Goal: Check status: Check status

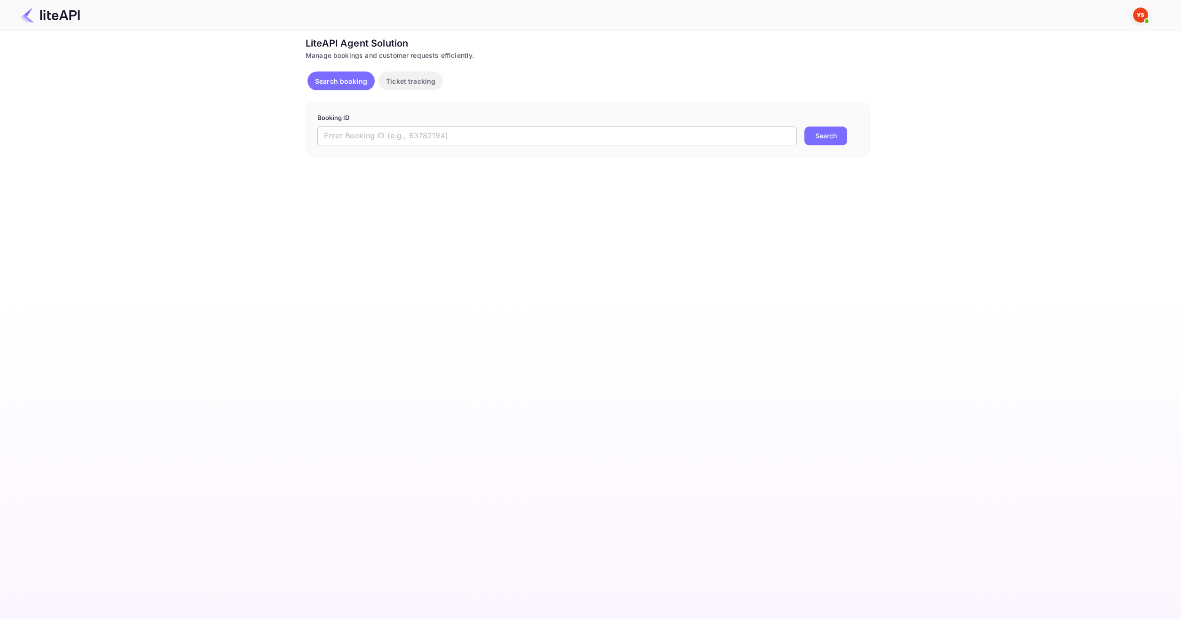
click at [475, 129] on input "text" at bounding box center [556, 135] width 479 height 19
paste input "8658355"
type input "8658355"
click at [827, 127] on button "Search" at bounding box center [825, 135] width 43 height 19
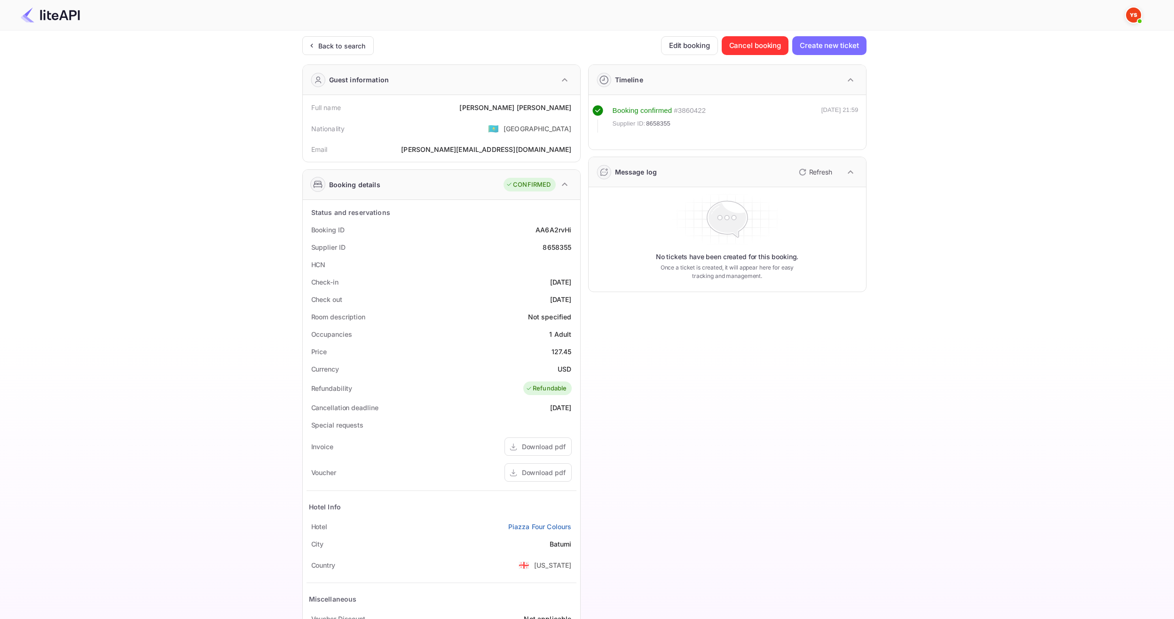
click at [136, 250] on div "Ticket Affiliate URL [URL][DOMAIN_NAME] Business partner name Nuitee Travel Cus…" at bounding box center [584, 354] width 1146 height 636
click at [130, 260] on div "Ticket Affiliate URL [URL][DOMAIN_NAME] Business partner name Nuitee Travel Cus…" at bounding box center [584, 354] width 1146 height 636
drag, startPoint x: 493, startPoint y: 105, endPoint x: 570, endPoint y: 106, distance: 77.1
click at [570, 106] on div "Full name [PERSON_NAME]" at bounding box center [441, 107] width 270 height 17
copy div "[PERSON_NAME]"
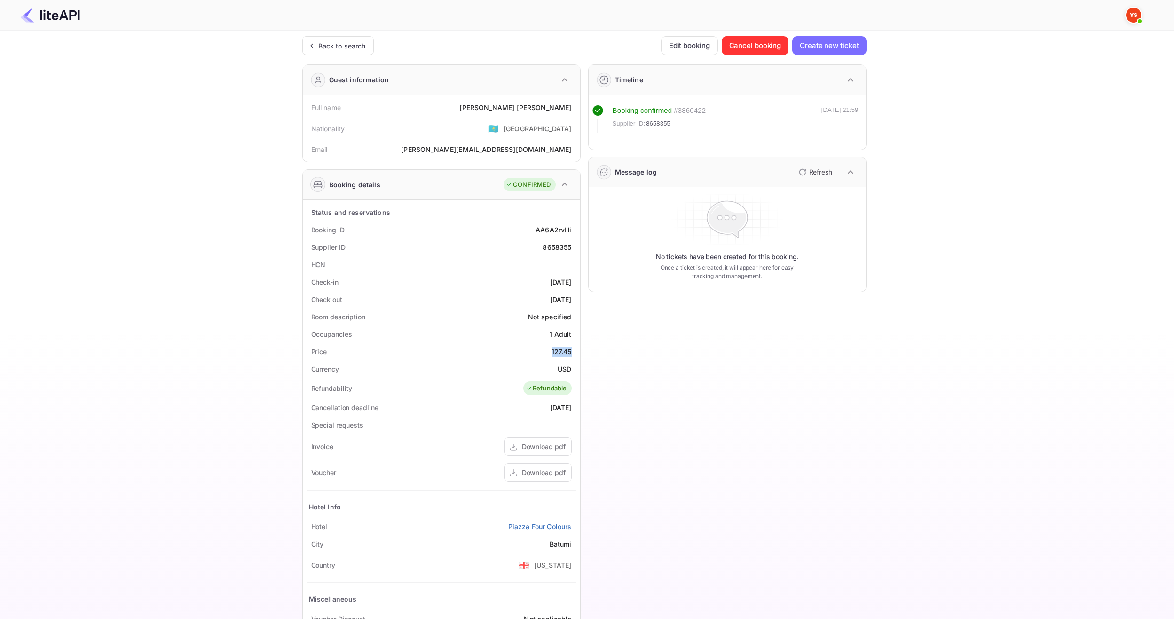
drag, startPoint x: 556, startPoint y: 353, endPoint x: 578, endPoint y: 353, distance: 22.1
click at [578, 353] on div "Status and reservations Booking ID AA6A2rvHi Supplier ID 8658355 HCN Check-in […" at bounding box center [441, 433] width 277 height 466
copy div "127.45"
